Goal: Information Seeking & Learning: Learn about a topic

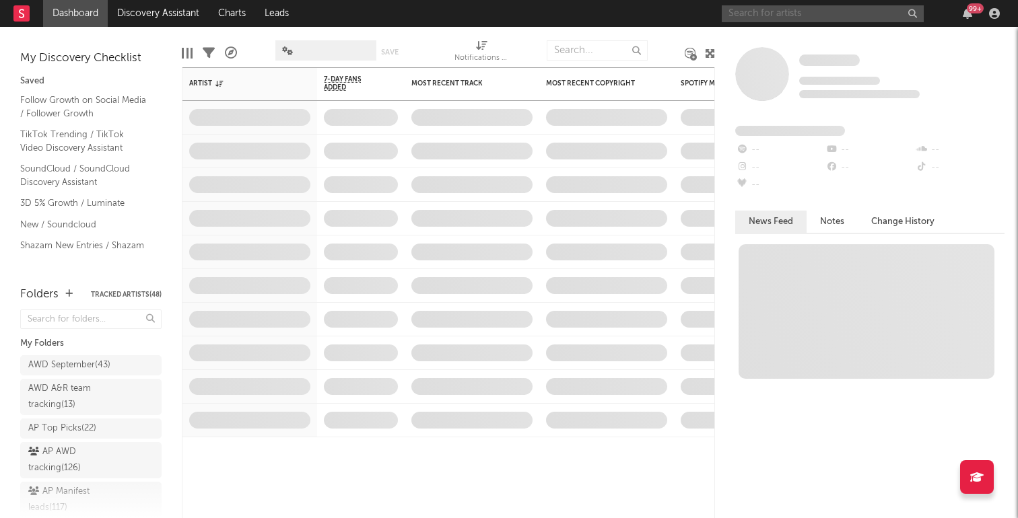
click at [886, 15] on input "text" at bounding box center [822, 13] width 202 height 17
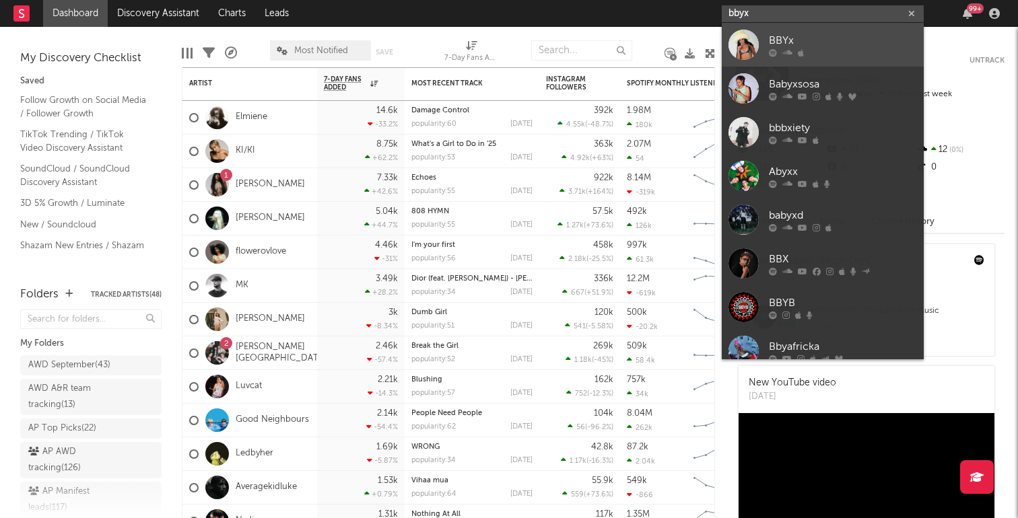
type input "bbyx"
click at [877, 37] on div "BBYx" at bounding box center [843, 40] width 148 height 16
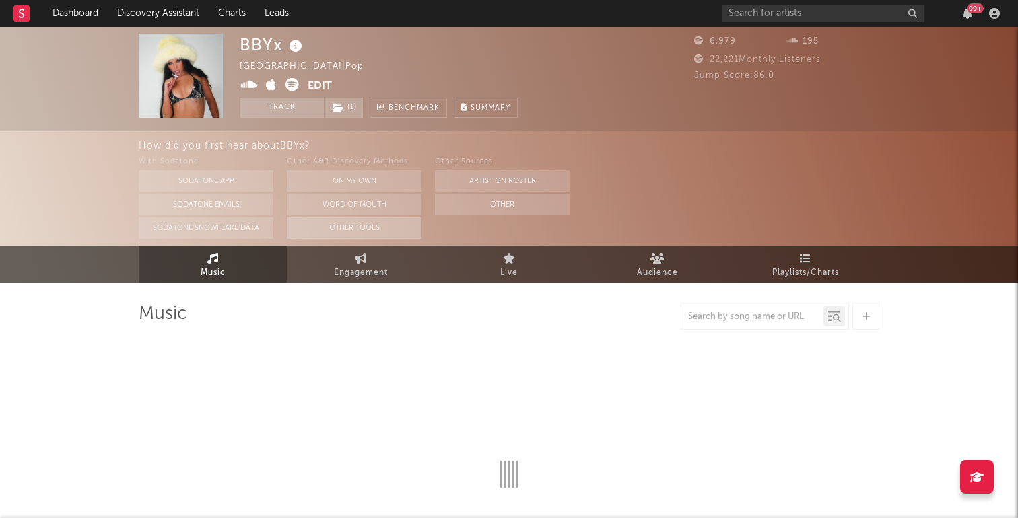
select select "6m"
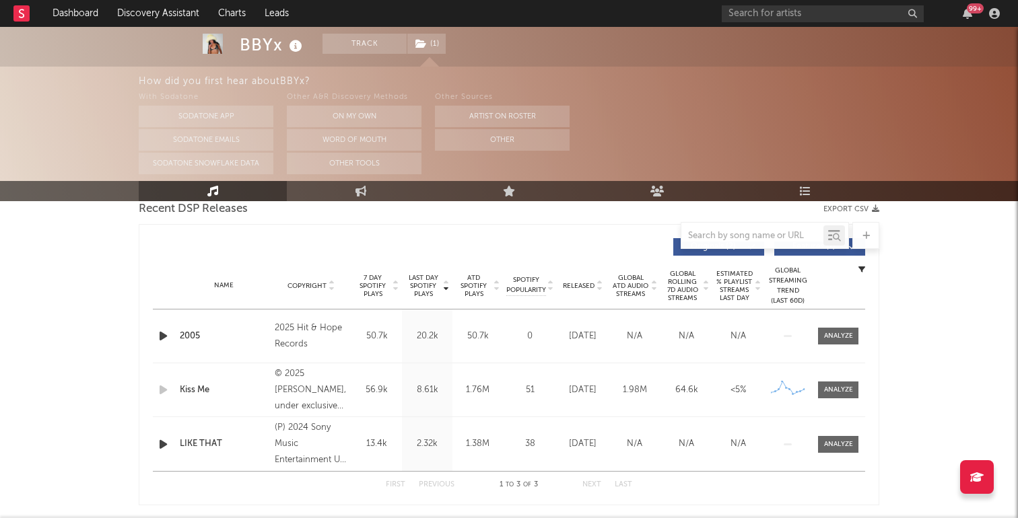
scroll to position [486, 0]
click at [830, 335] on div at bounding box center [838, 334] width 29 height 10
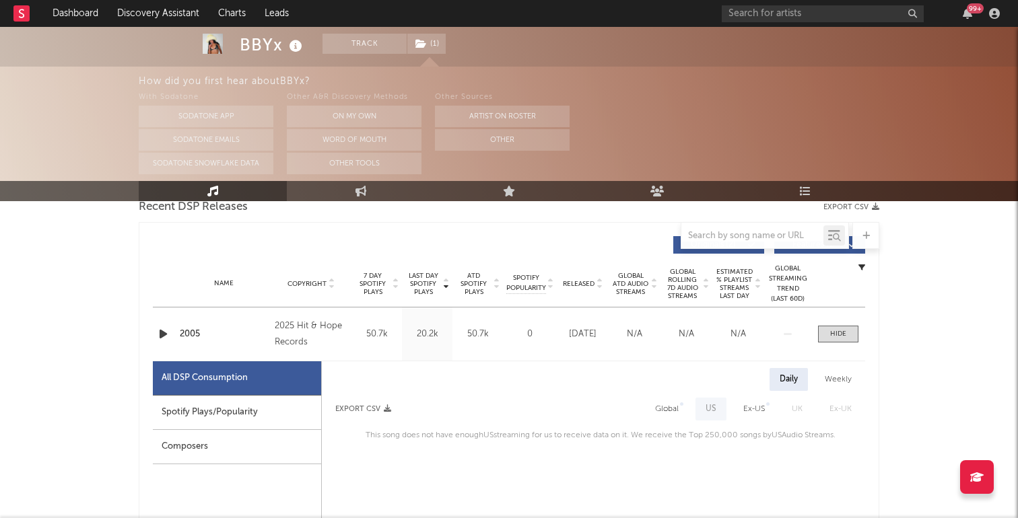
scroll to position [536, 0]
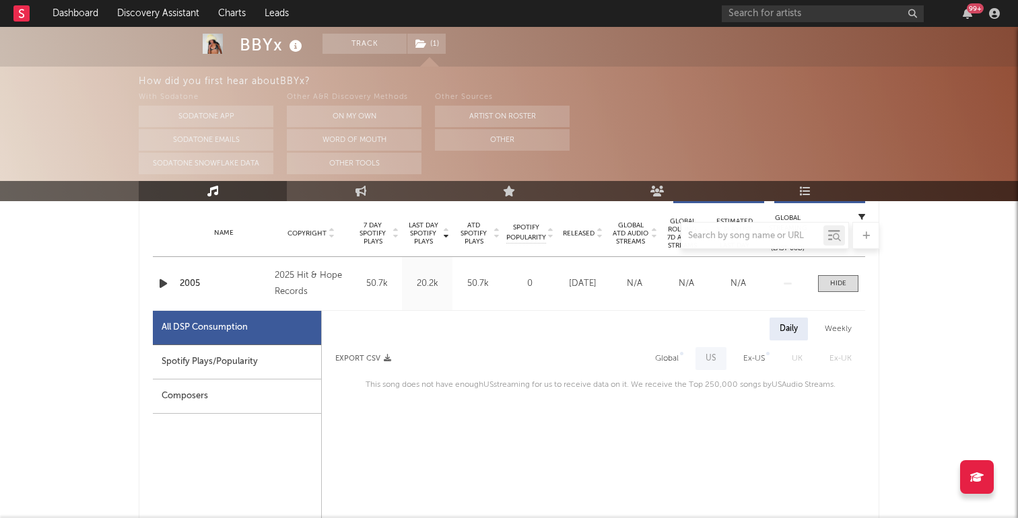
click at [248, 369] on div "Spotify Plays/Popularity" at bounding box center [237, 362] width 168 height 34
select select "1w"
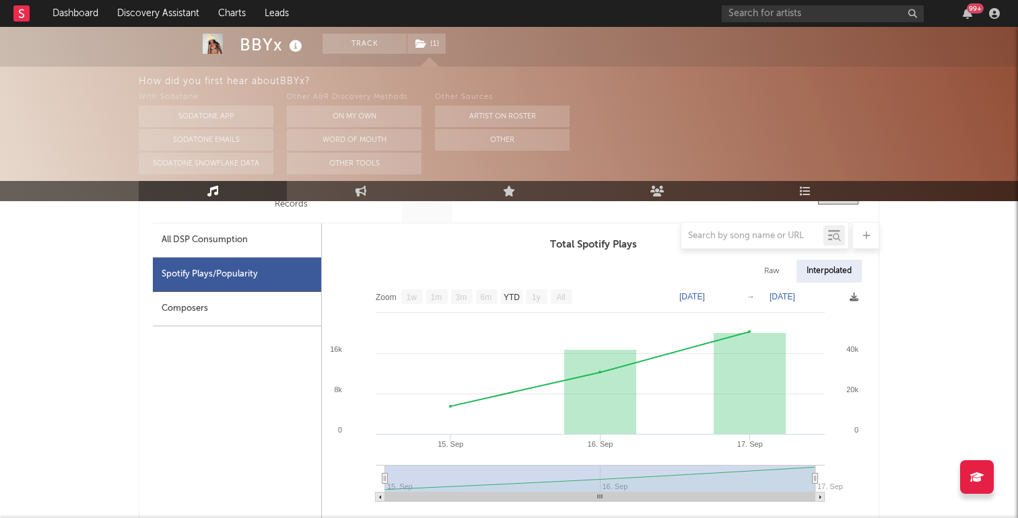
scroll to position [672, 0]
